Goal: Transaction & Acquisition: Obtain resource

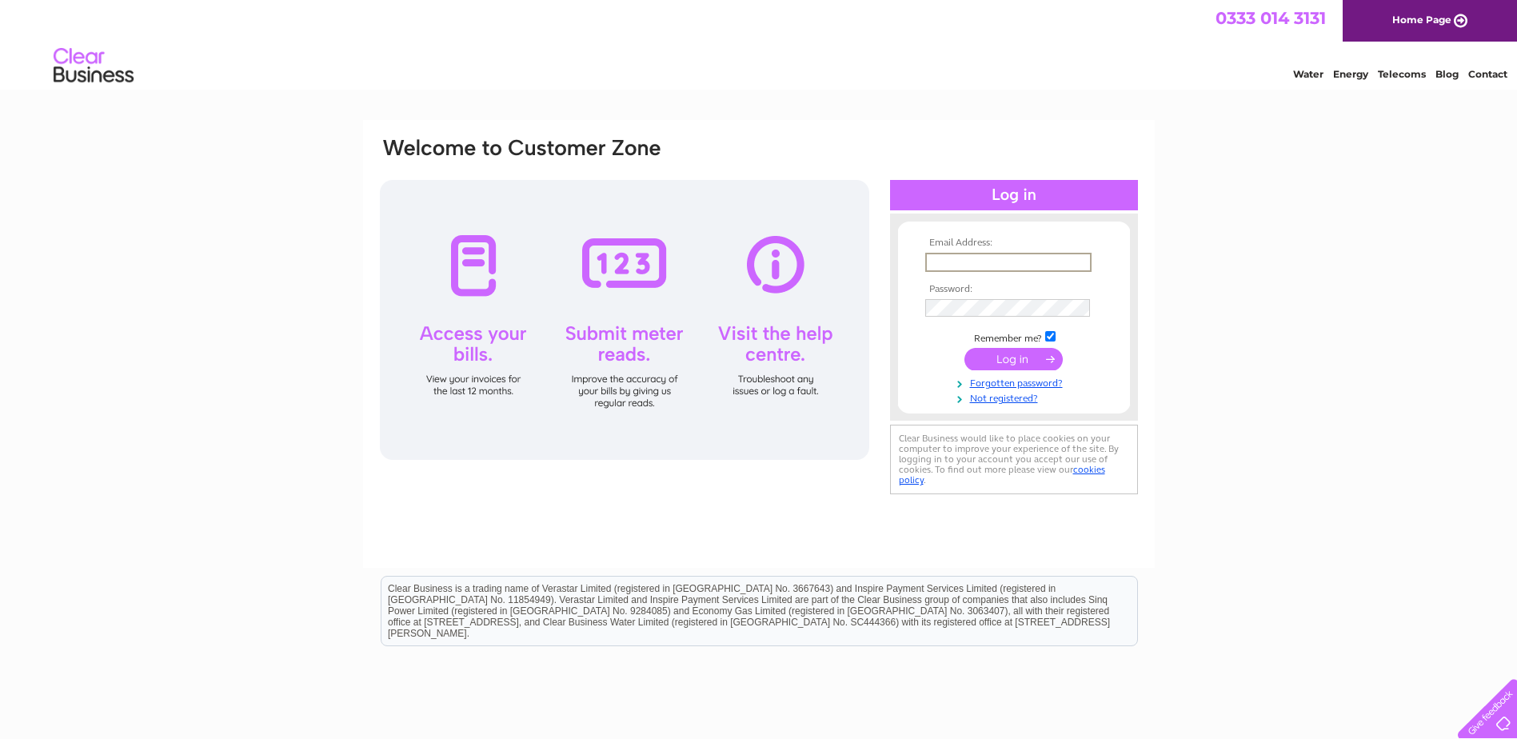
click at [1006, 256] on input "text" at bounding box center [1008, 262] width 166 height 19
type input "accountsuk@enercon.de"
click at [1014, 358] on input "submit" at bounding box center [1013, 359] width 98 height 22
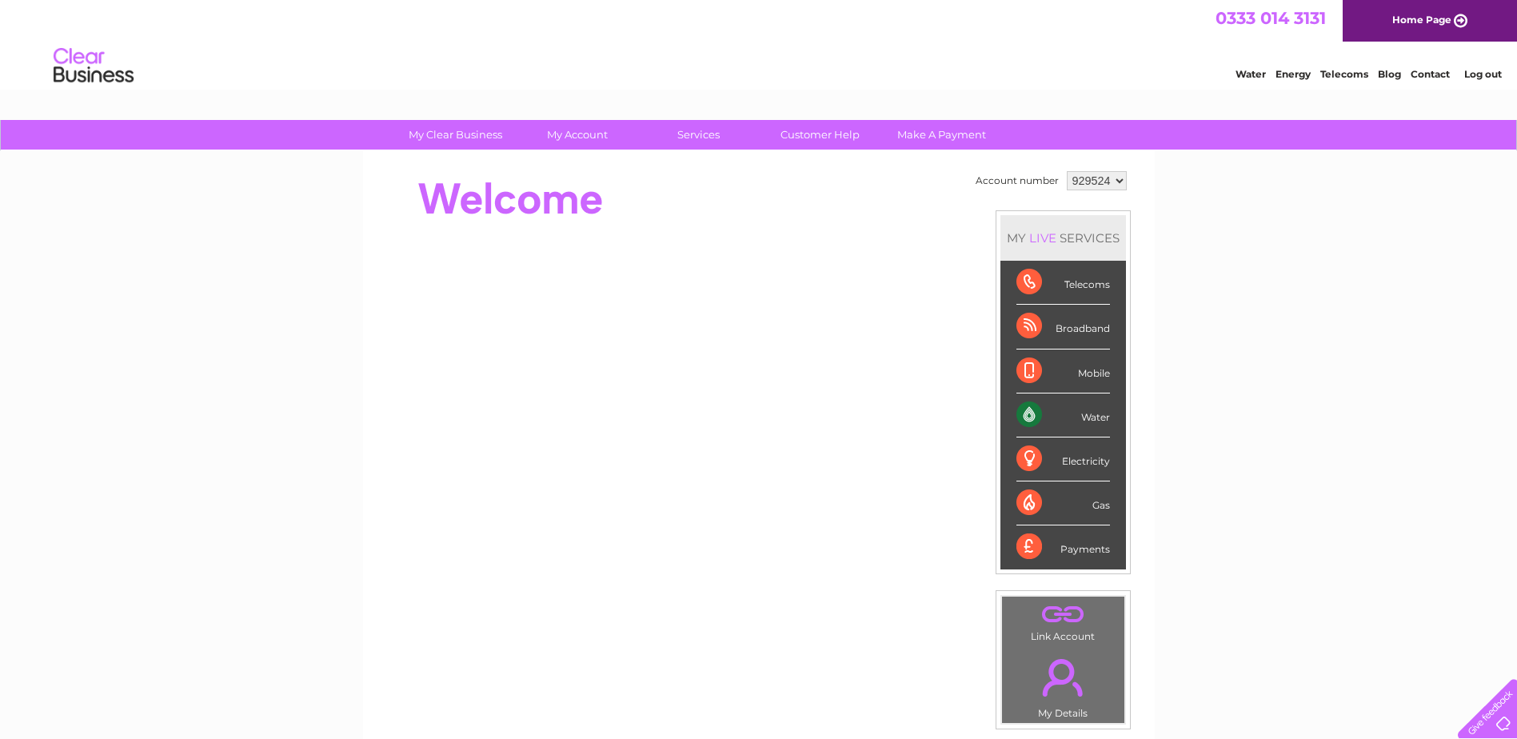
click at [1113, 177] on select "929524 965773" at bounding box center [1096, 180] width 60 height 19
click at [1066, 171] on select "929524 965773" at bounding box center [1096, 180] width 60 height 19
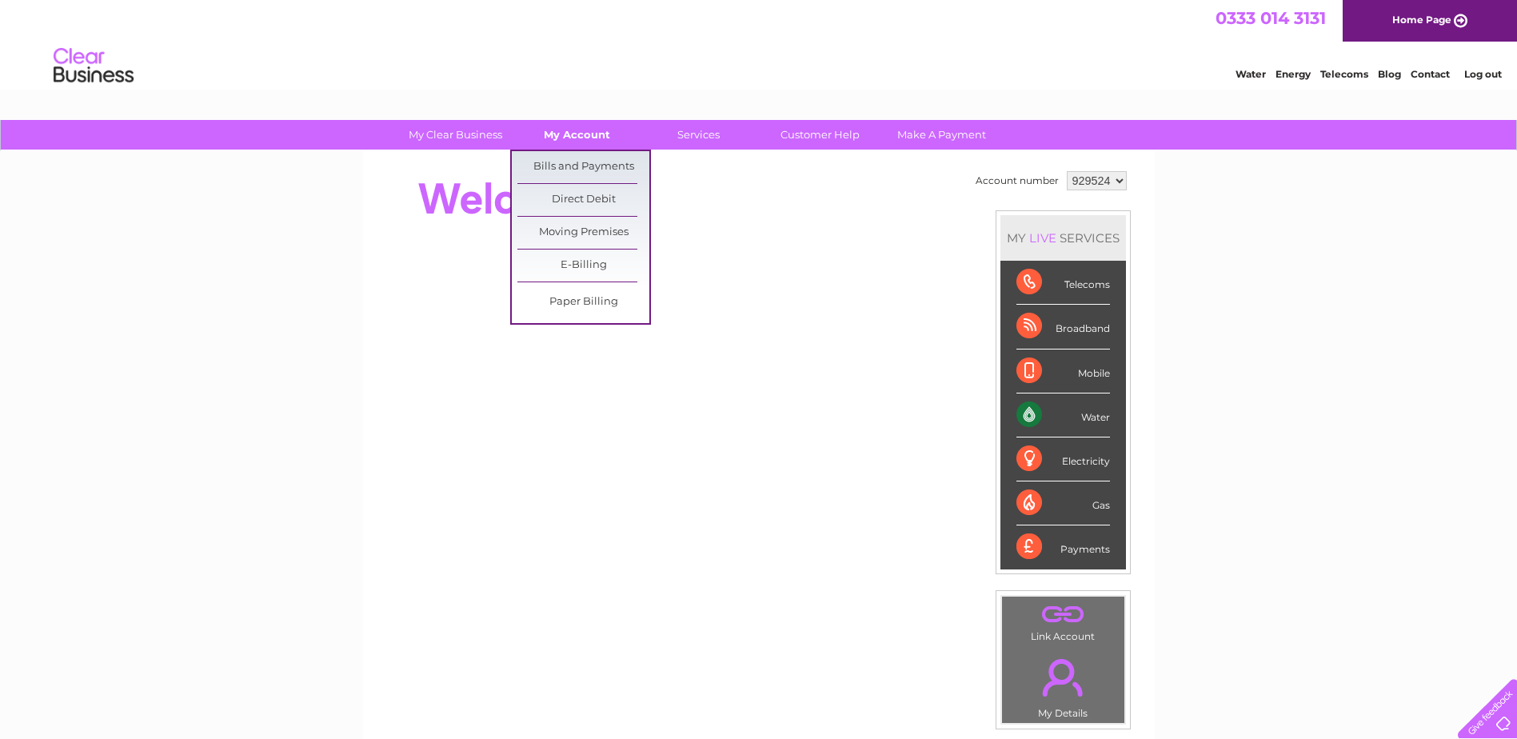
click at [574, 135] on link "My Account" at bounding box center [577, 135] width 132 height 30
click at [560, 167] on link "Bills and Payments" at bounding box center [583, 167] width 132 height 32
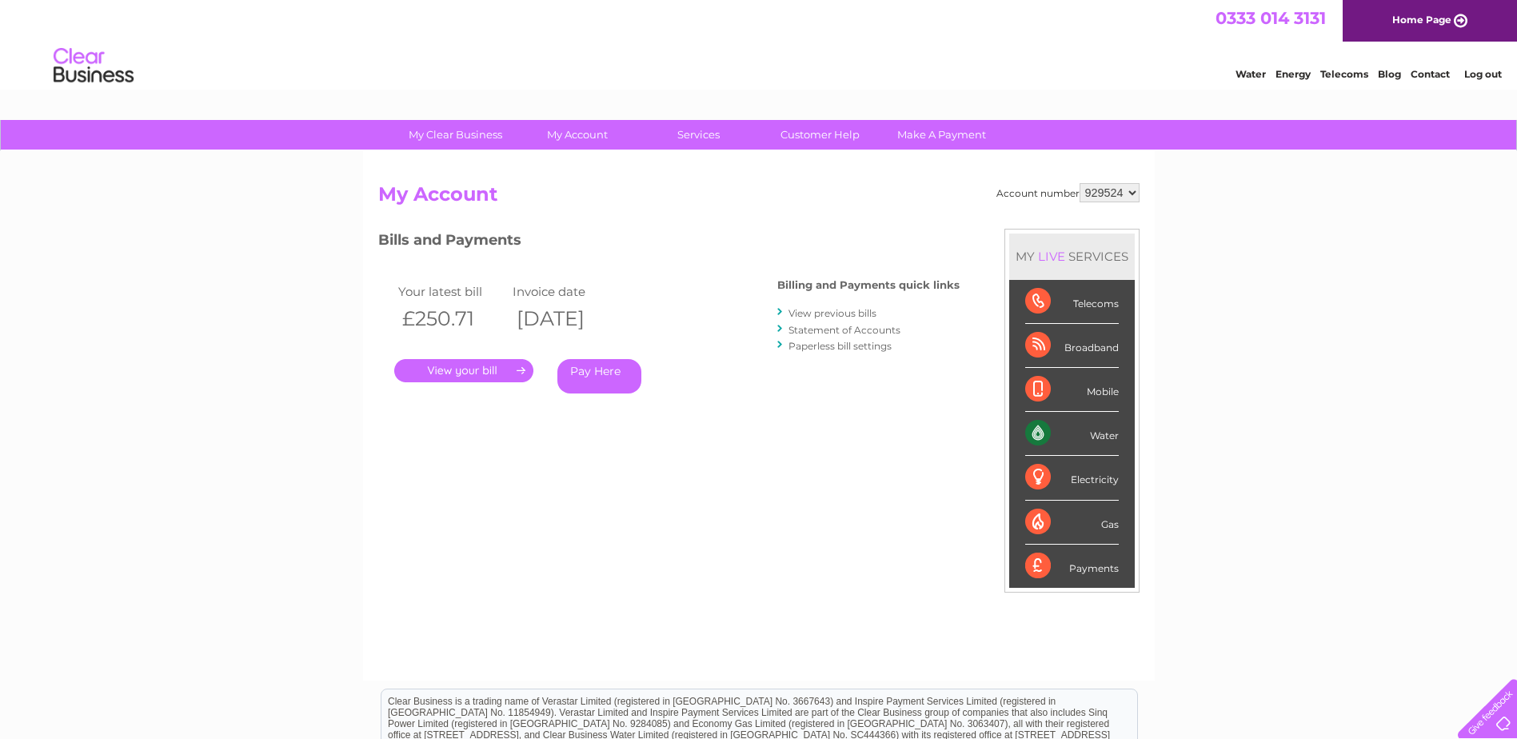
click at [479, 376] on link "." at bounding box center [463, 370] width 139 height 23
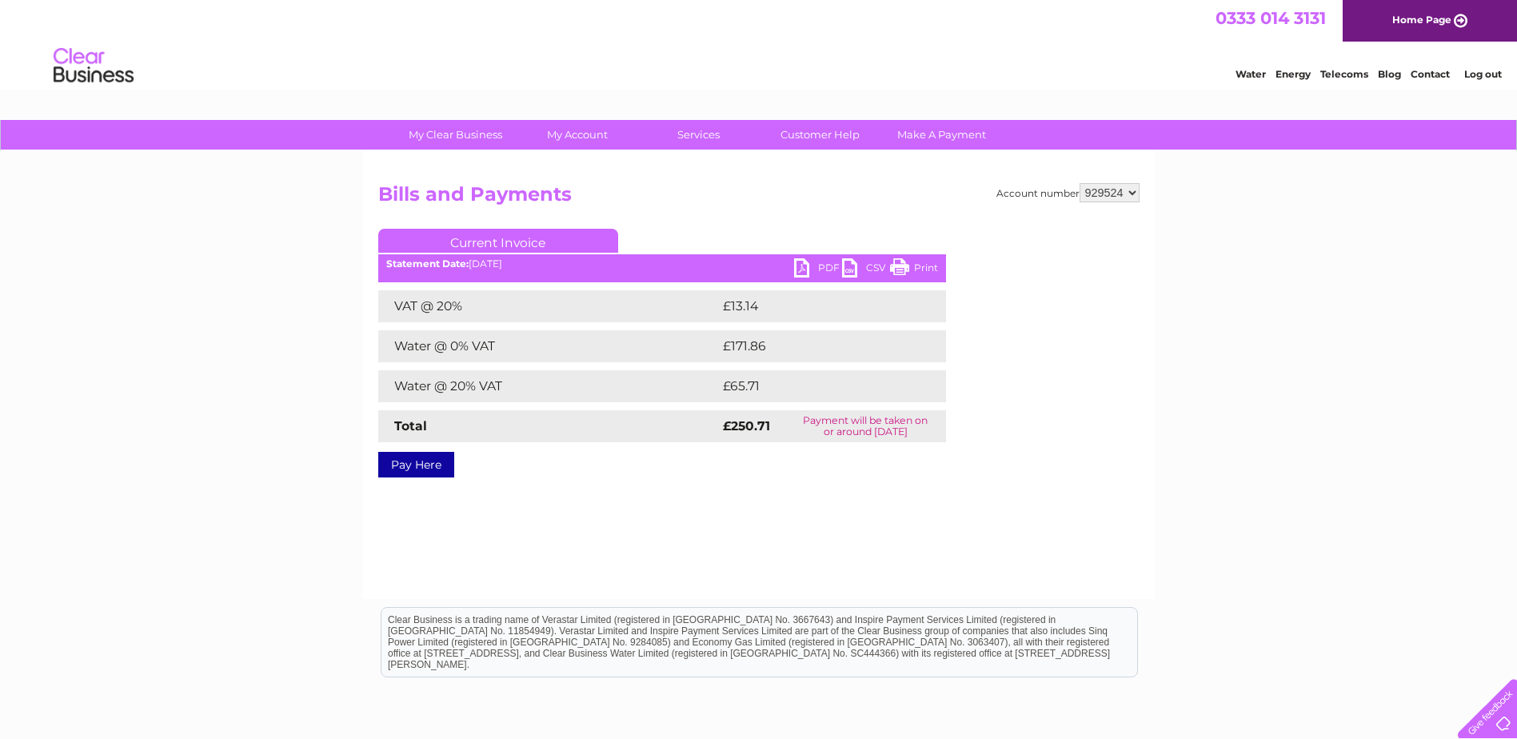
click at [806, 261] on link "PDF" at bounding box center [818, 269] width 48 height 23
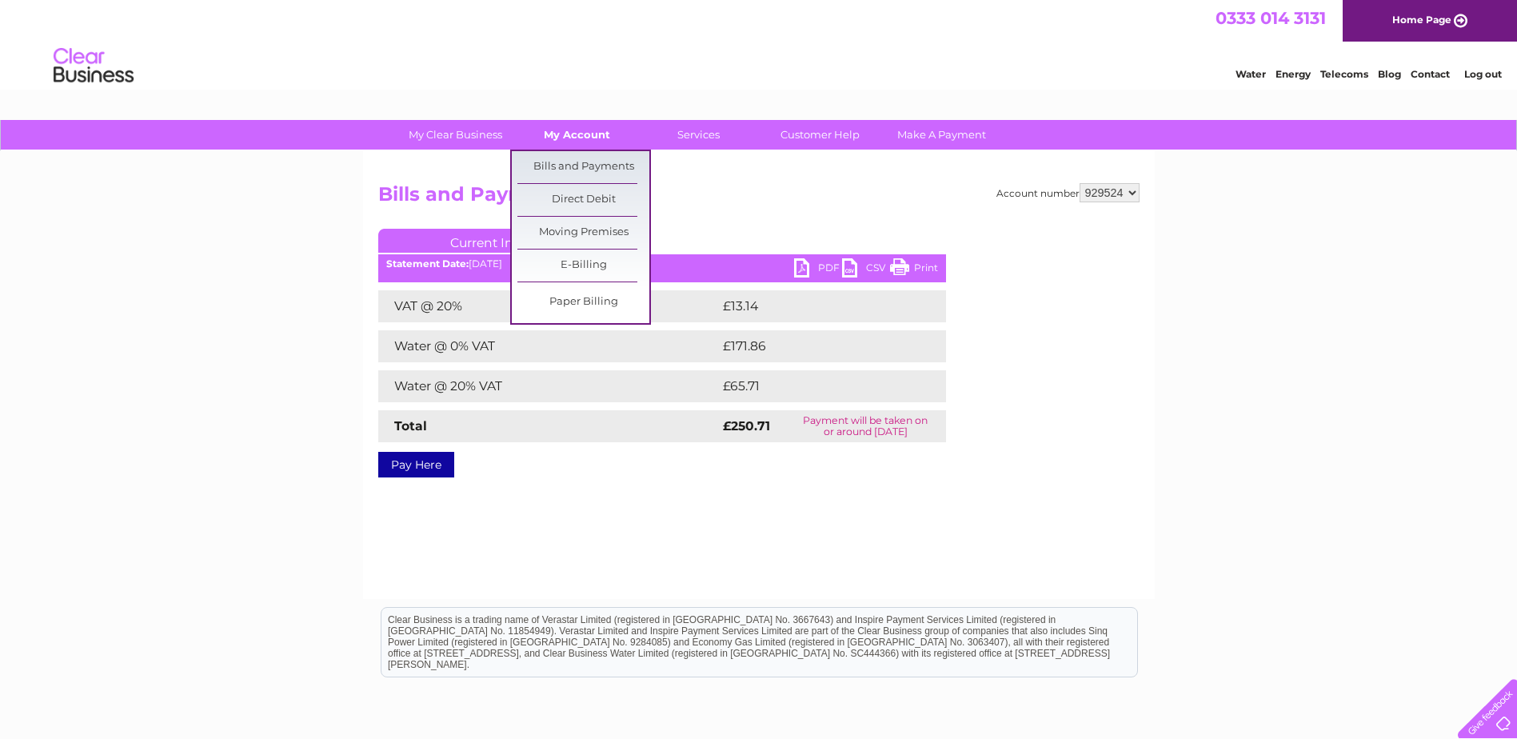
click at [583, 130] on link "My Account" at bounding box center [577, 135] width 132 height 30
click at [573, 167] on link "Bills and Payments" at bounding box center [583, 167] width 132 height 32
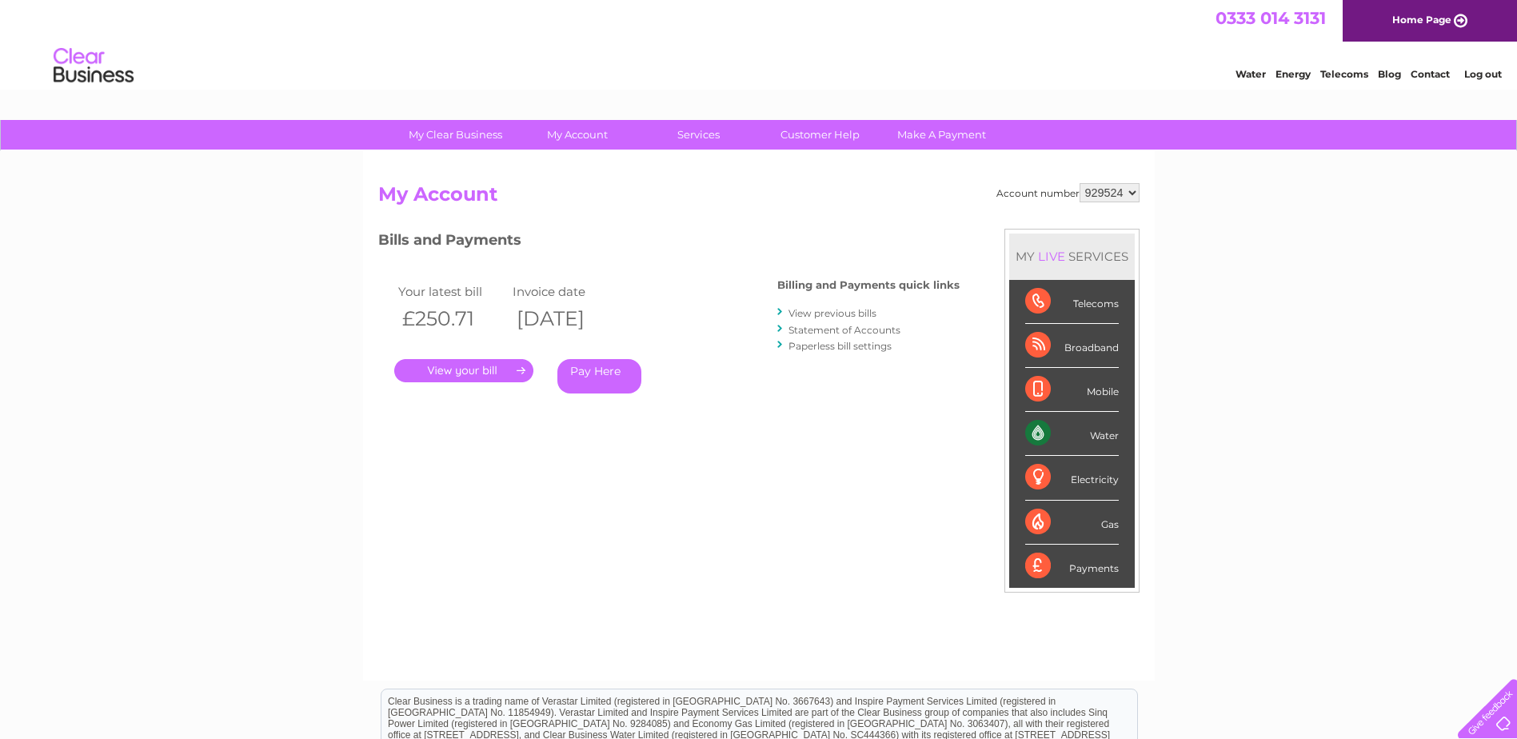
click at [524, 369] on link "." at bounding box center [463, 370] width 139 height 23
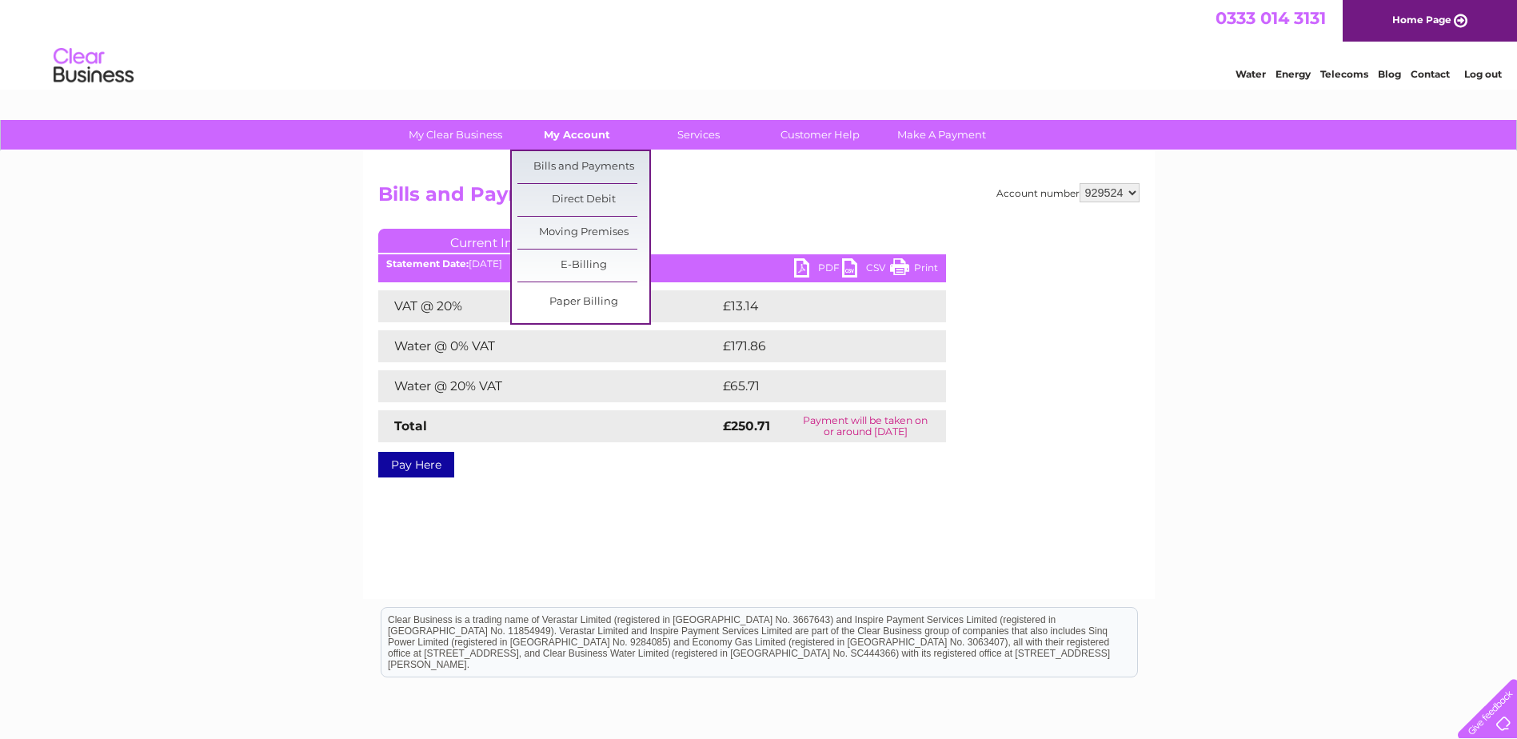
click at [590, 133] on link "My Account" at bounding box center [577, 135] width 132 height 30
click at [576, 155] on link "Bills and Payments" at bounding box center [583, 167] width 132 height 32
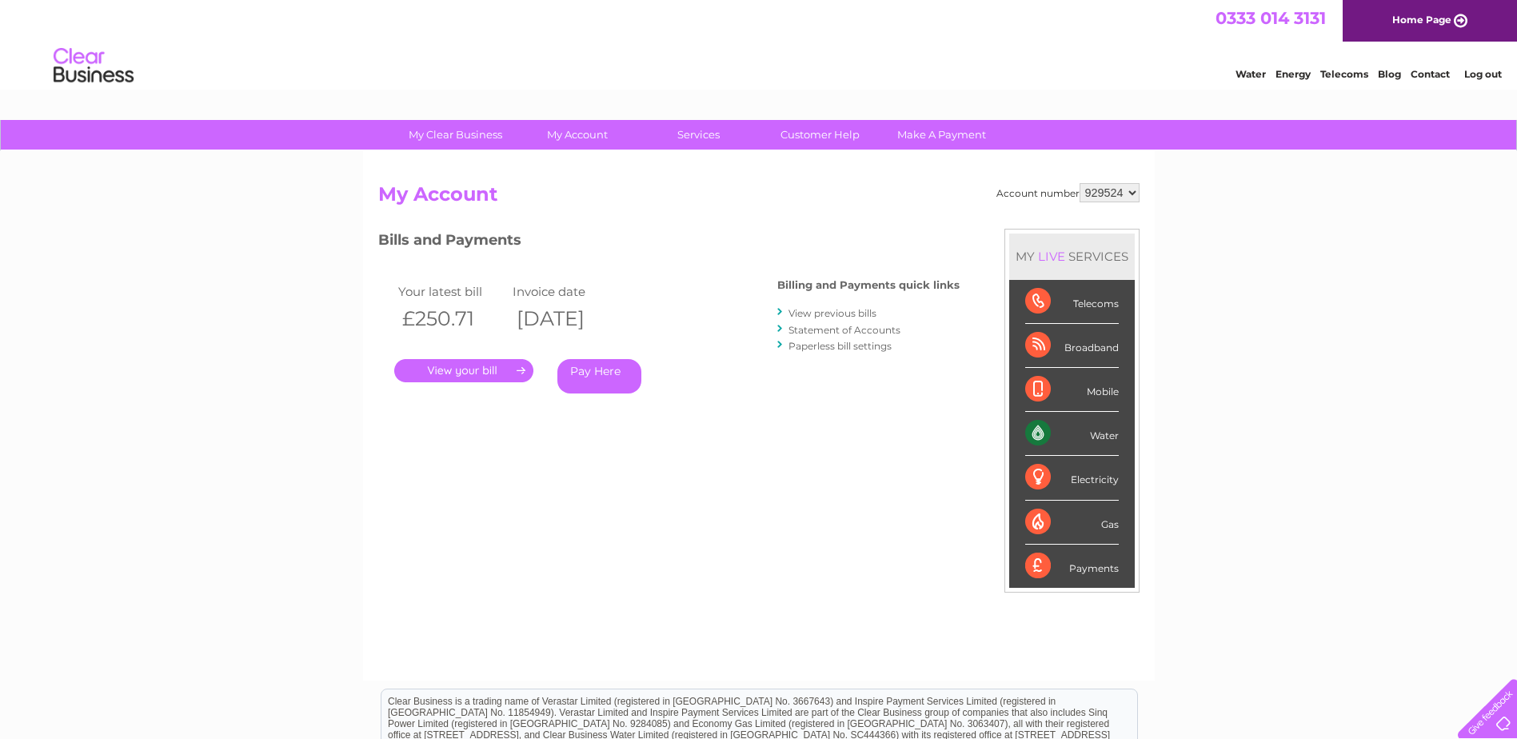
click at [847, 310] on link "View previous bills" at bounding box center [832, 313] width 88 height 12
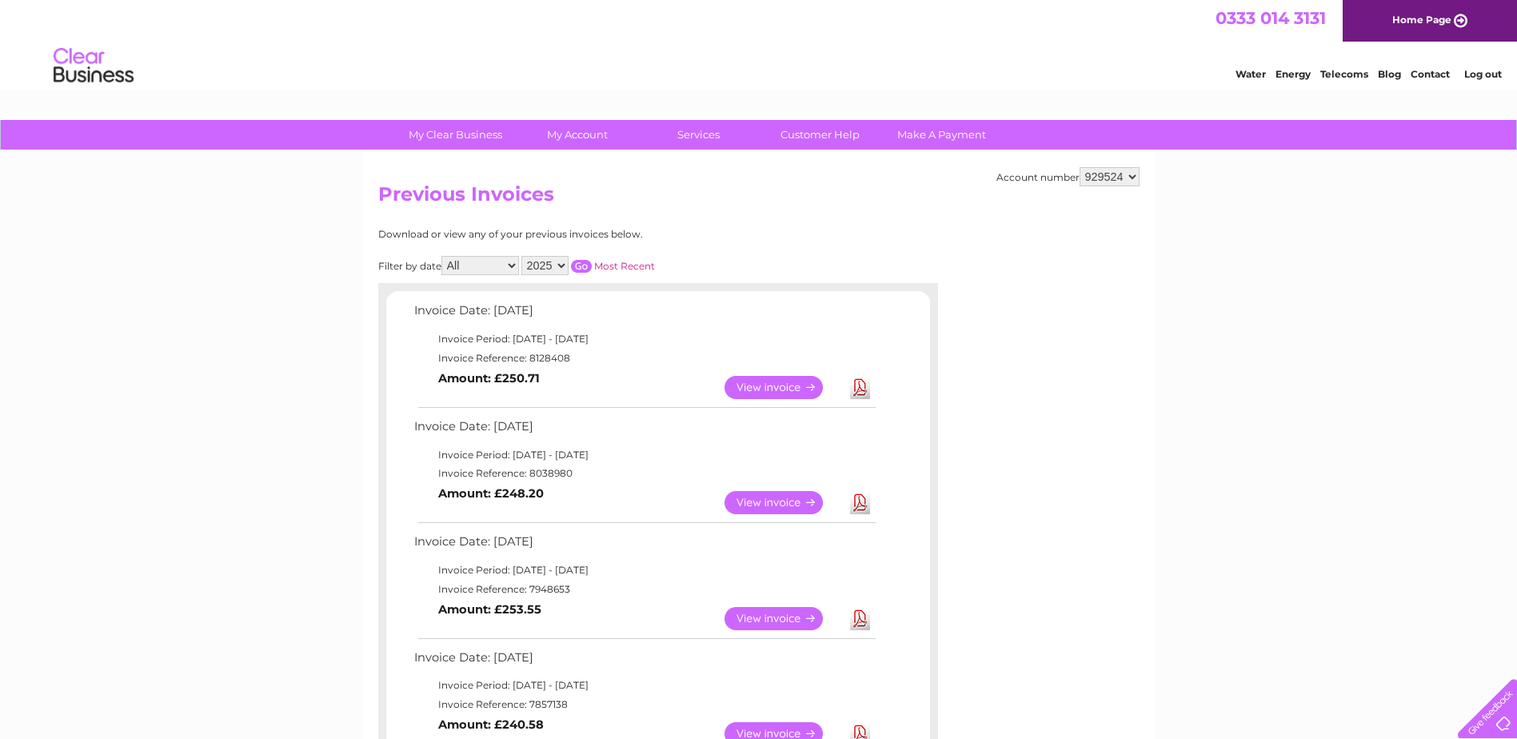
click at [758, 504] on link "View" at bounding box center [783, 502] width 118 height 23
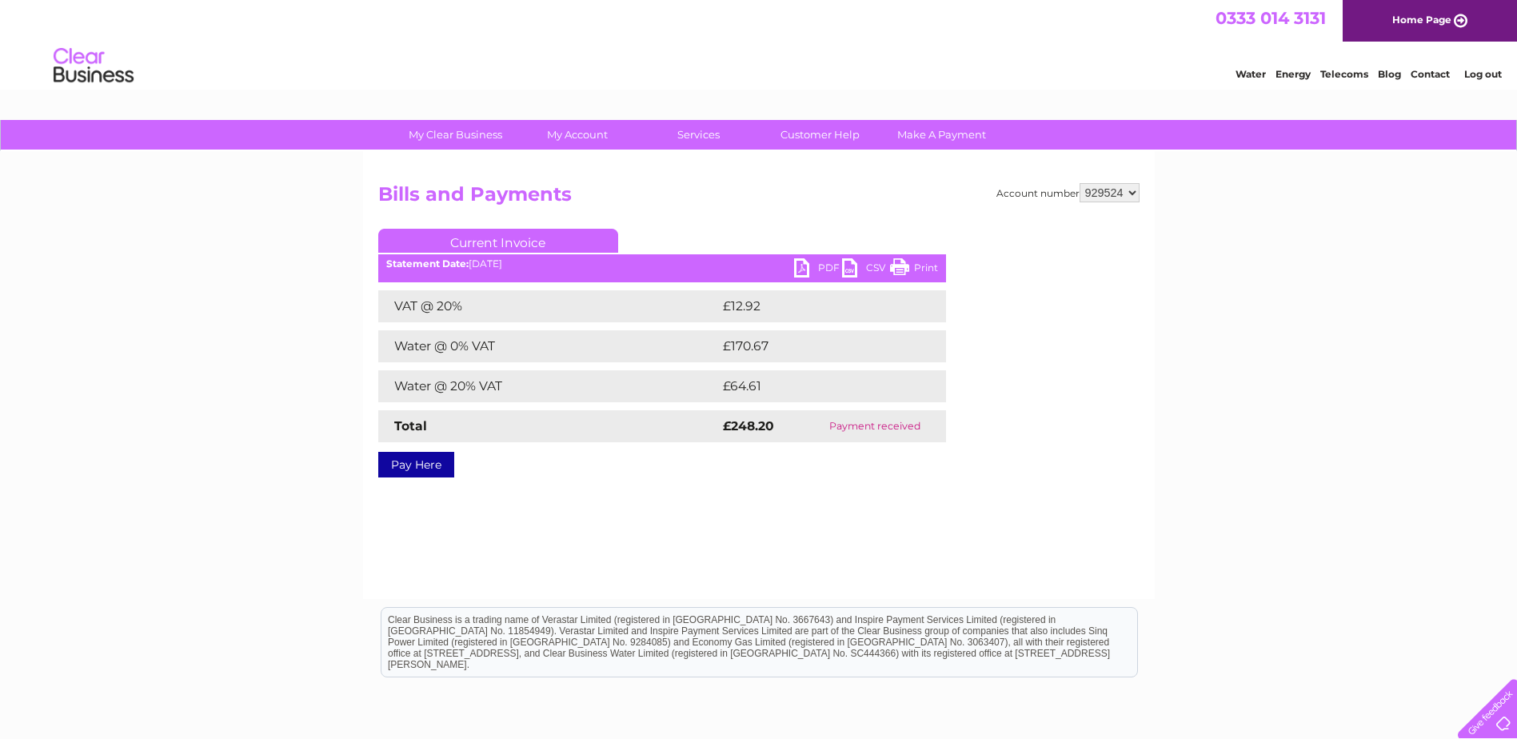
click at [807, 269] on link "PDF" at bounding box center [818, 269] width 48 height 23
click at [1479, 70] on link "Log out" at bounding box center [1483, 74] width 38 height 12
